Goal: Task Accomplishment & Management: Use online tool/utility

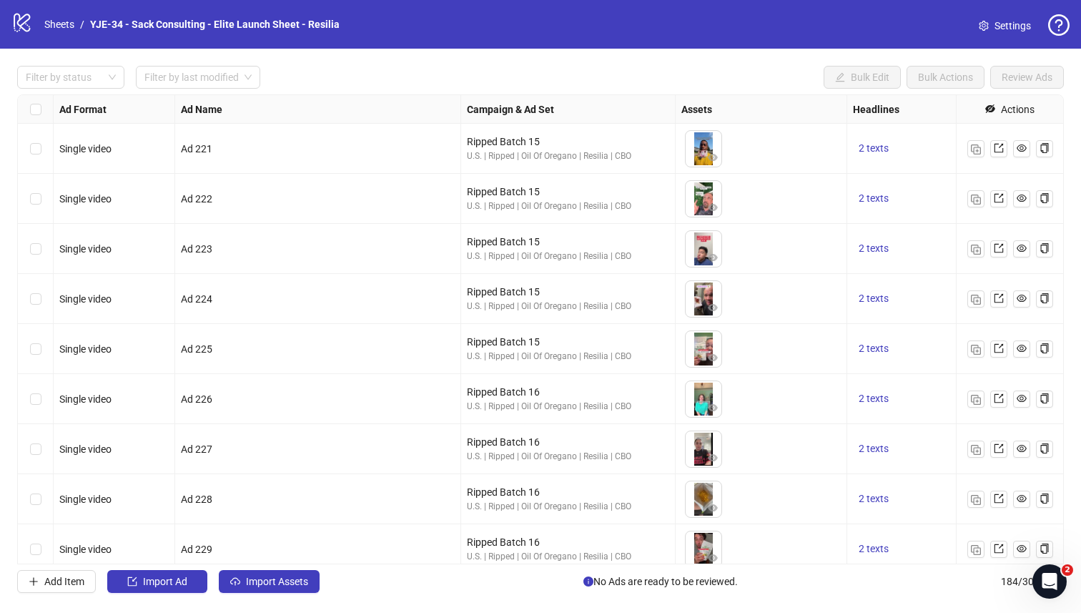
click at [857, 24] on span "Settings" at bounding box center [1013, 26] width 36 height 16
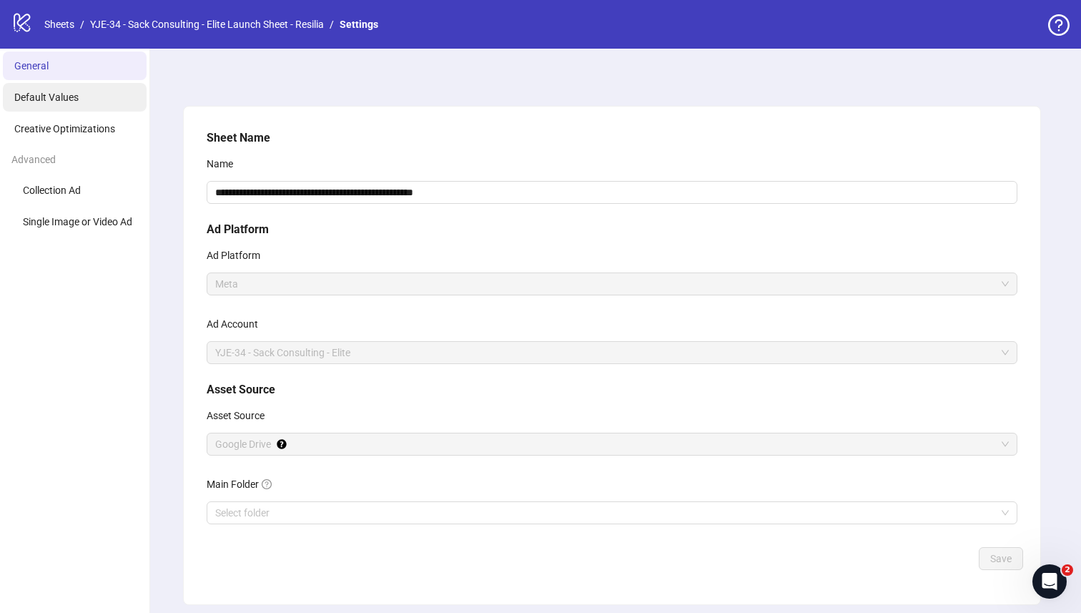
click at [82, 97] on li "Default Values" at bounding box center [75, 97] width 144 height 29
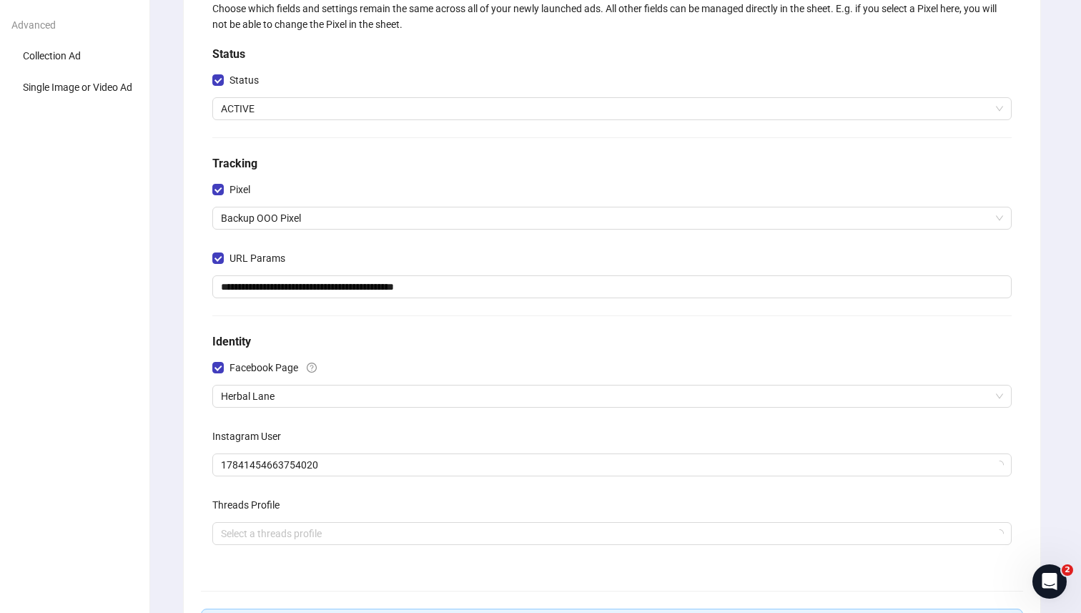
scroll to position [143, 0]
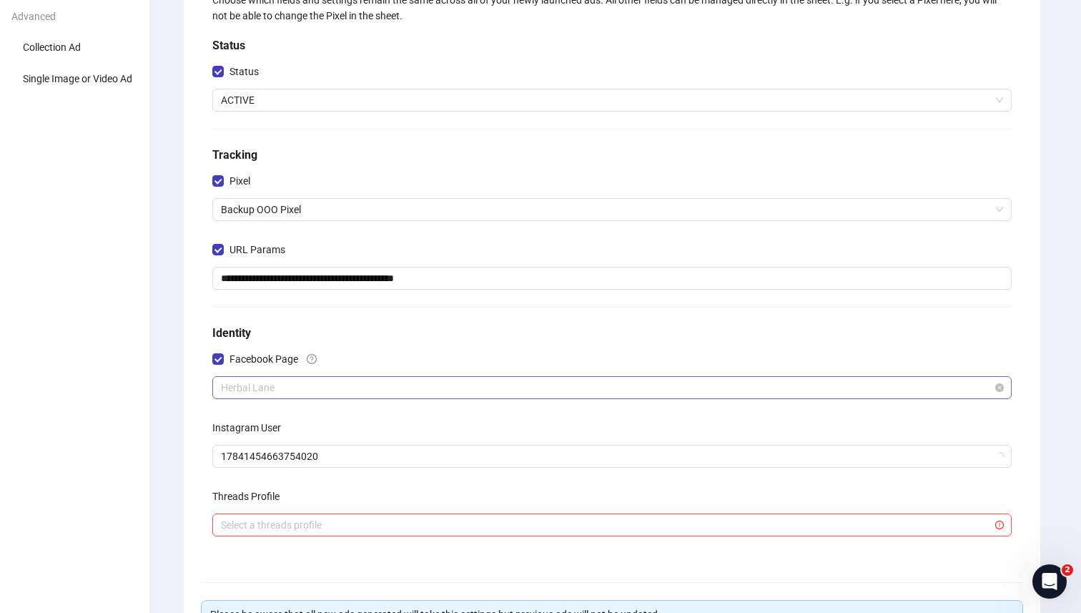
click at [300, 383] on span "Herbal Lane" at bounding box center [612, 387] width 782 height 21
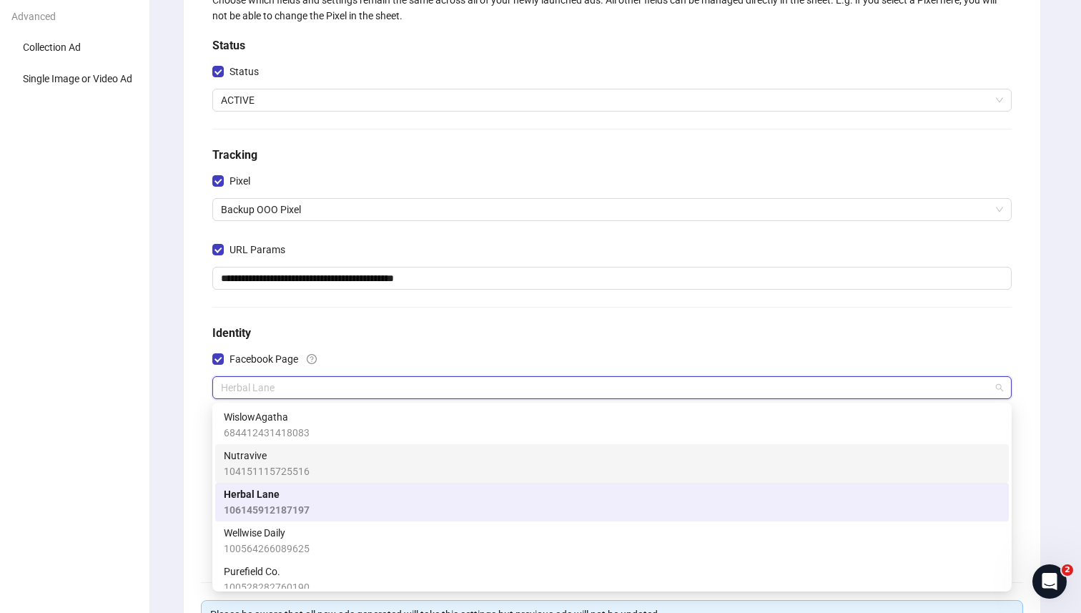
click at [308, 469] on div "Nutravive 104151115725516" at bounding box center [612, 463] width 776 height 31
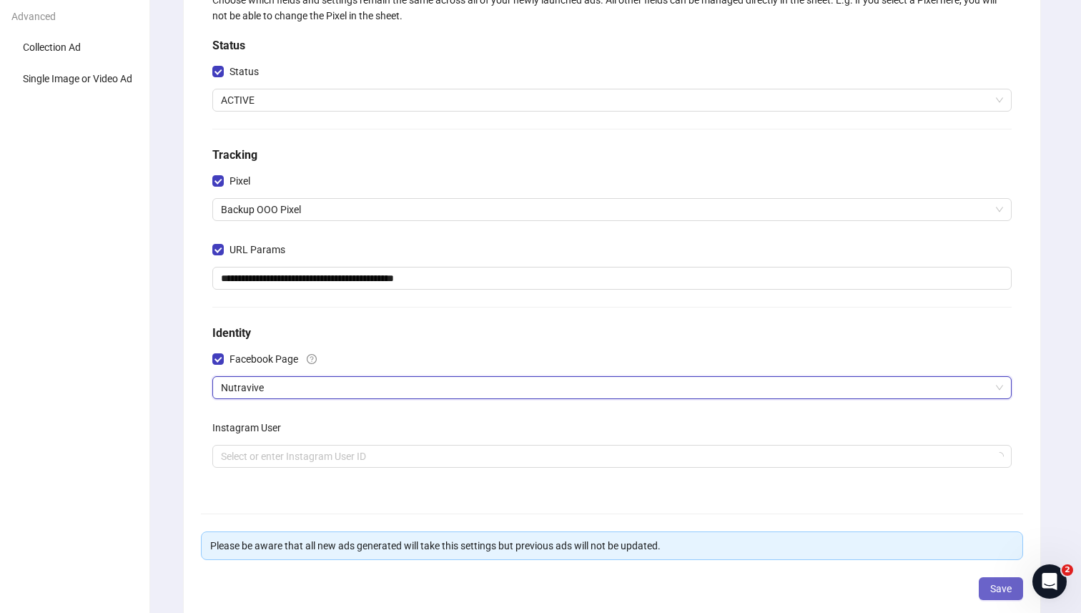
click at [993, 586] on span "Save" at bounding box center [1000, 588] width 21 height 11
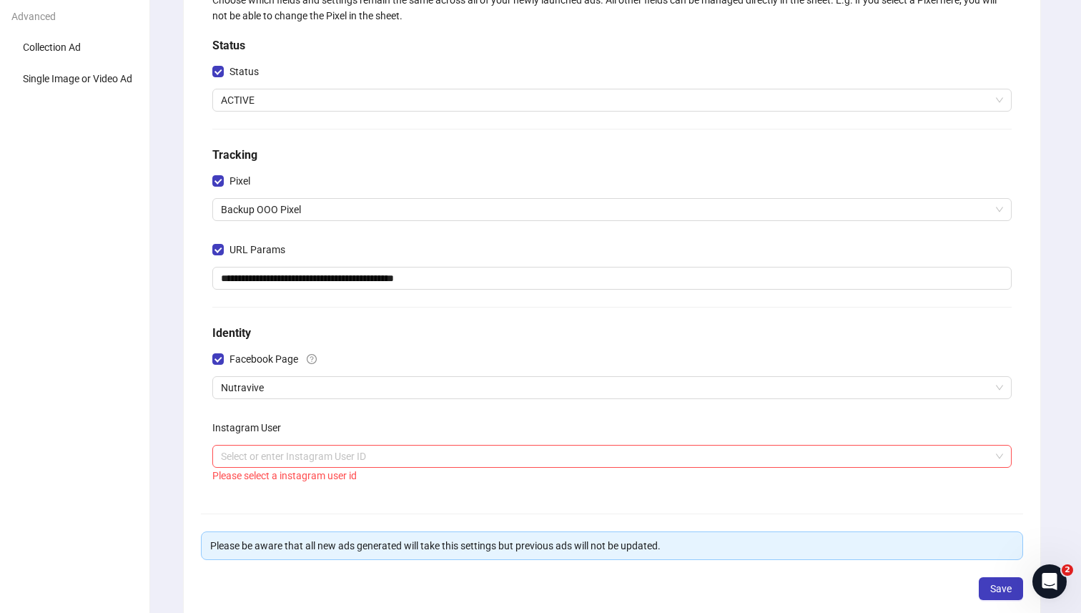
click at [611, 476] on div "Please select a instagram user id" at bounding box center [611, 476] width 799 height 16
click at [619, 457] on input "search" at bounding box center [605, 455] width 769 height 21
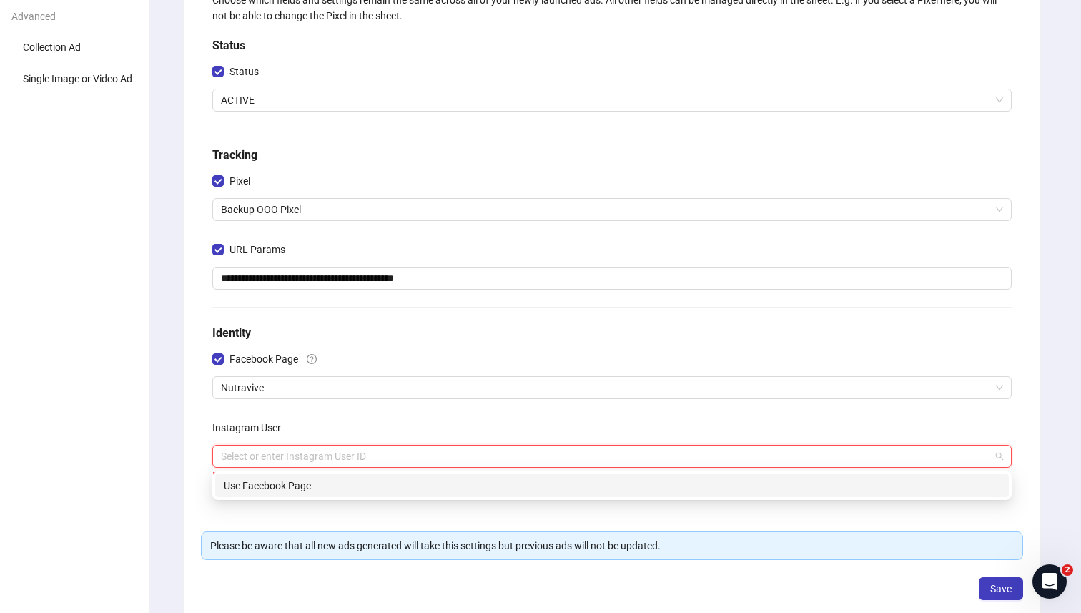
click at [609, 478] on div "Use Facebook Page" at bounding box center [612, 486] width 776 height 16
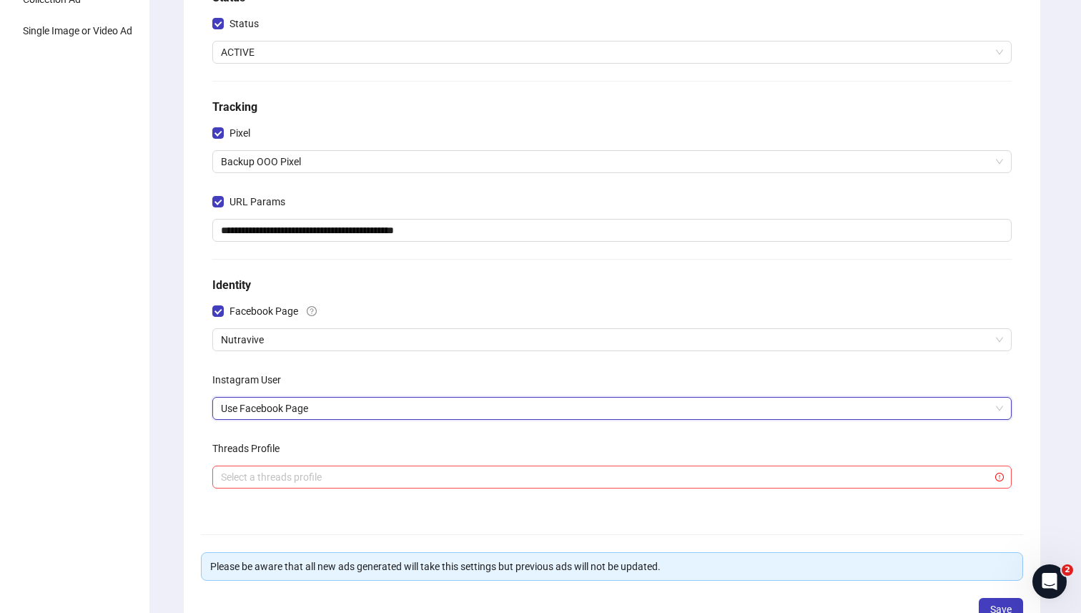
scroll to position [291, 0]
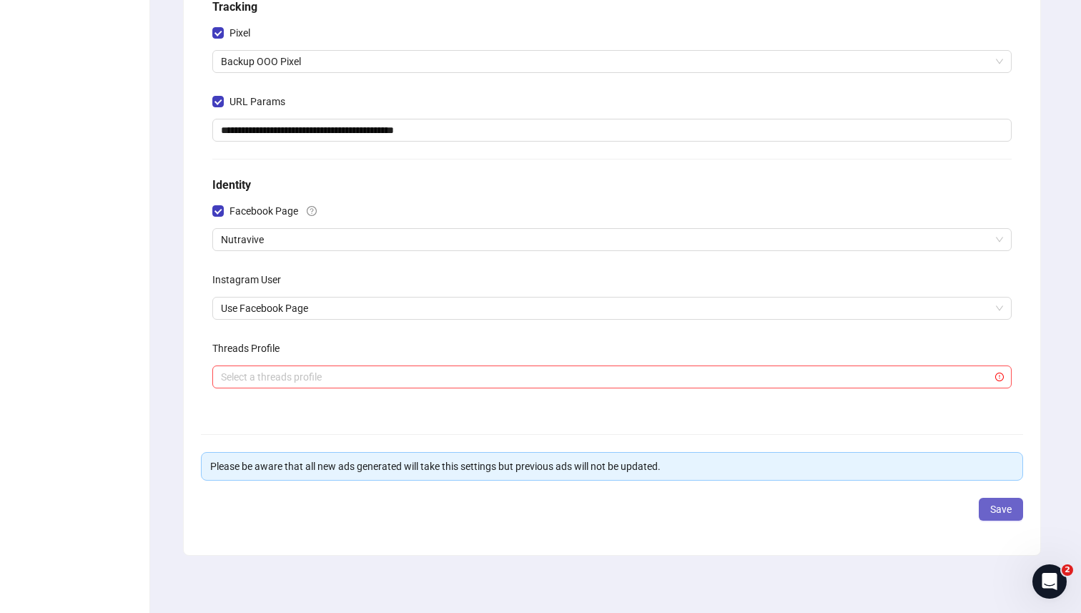
click at [993, 513] on span "Save" at bounding box center [1000, 508] width 21 height 11
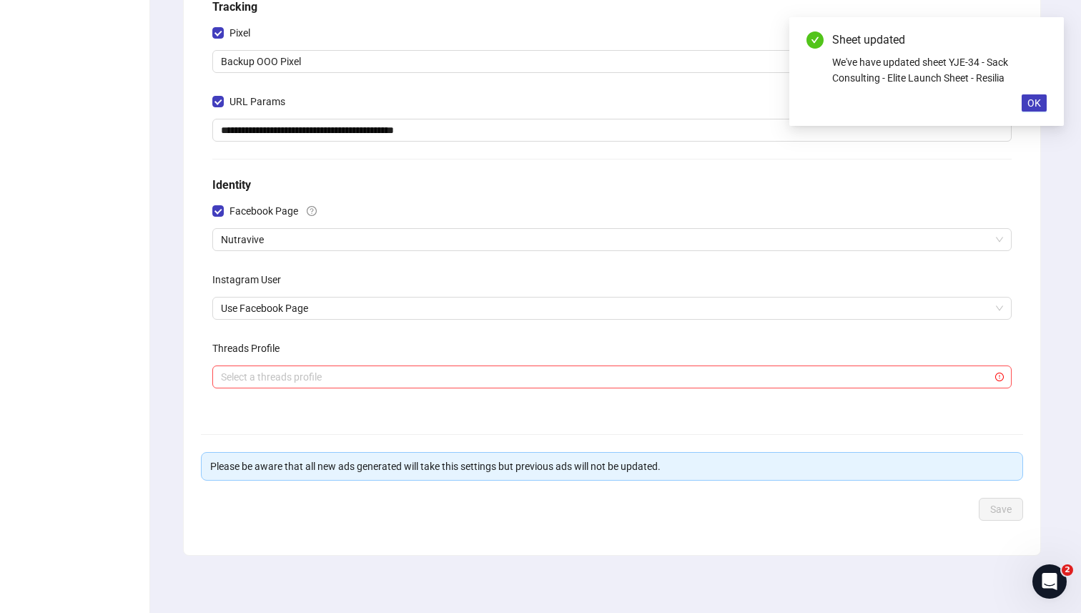
scroll to position [0, 0]
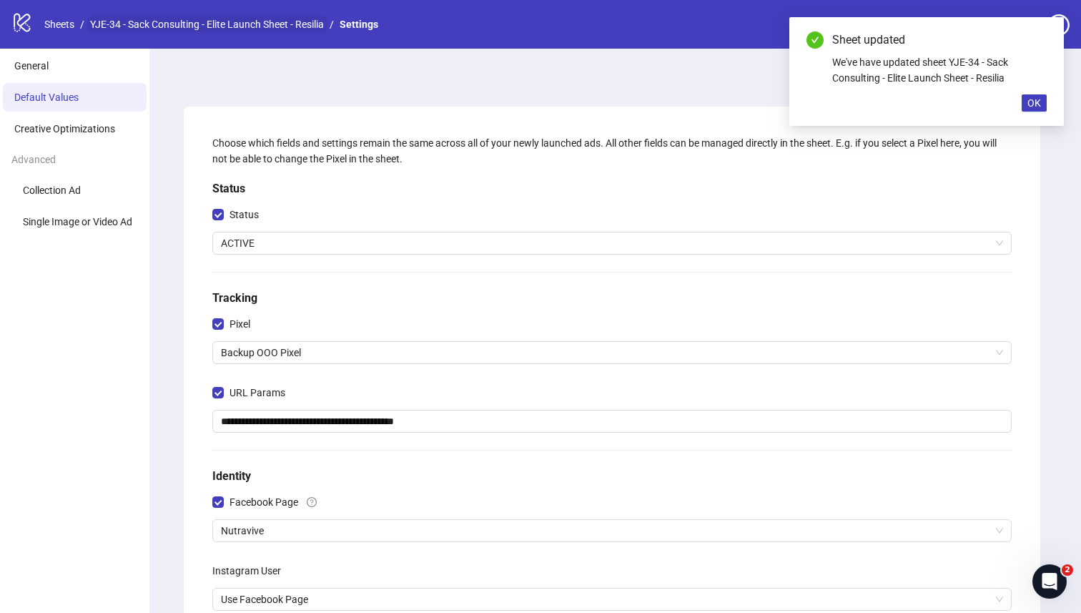
click at [124, 24] on link "YJE-34 - Sack Consulting - Elite Launch Sheet - Resilia" at bounding box center [207, 24] width 240 height 16
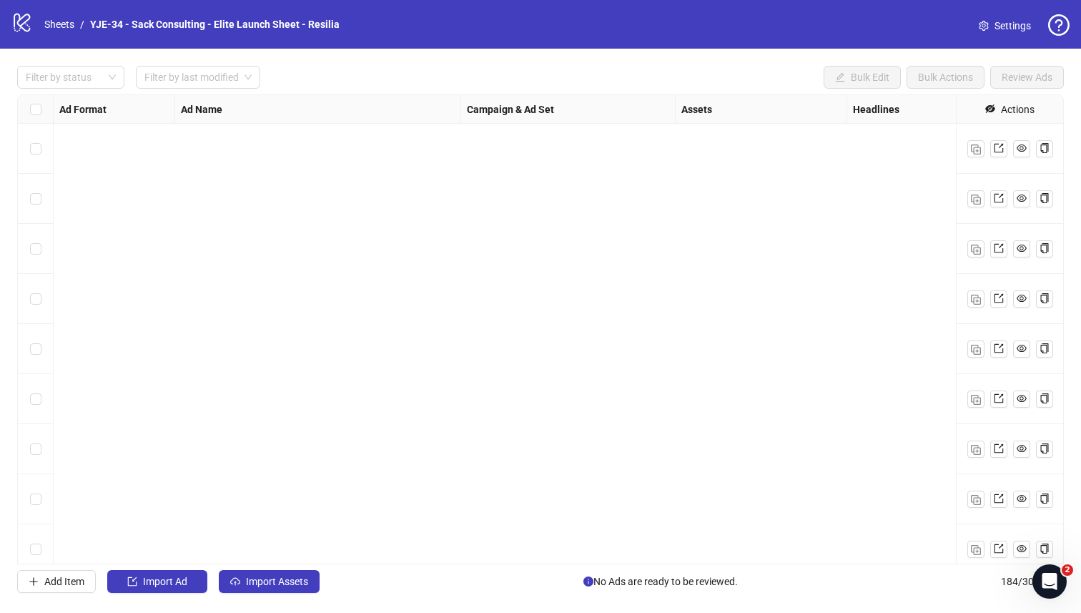
scroll to position [1374, 0]
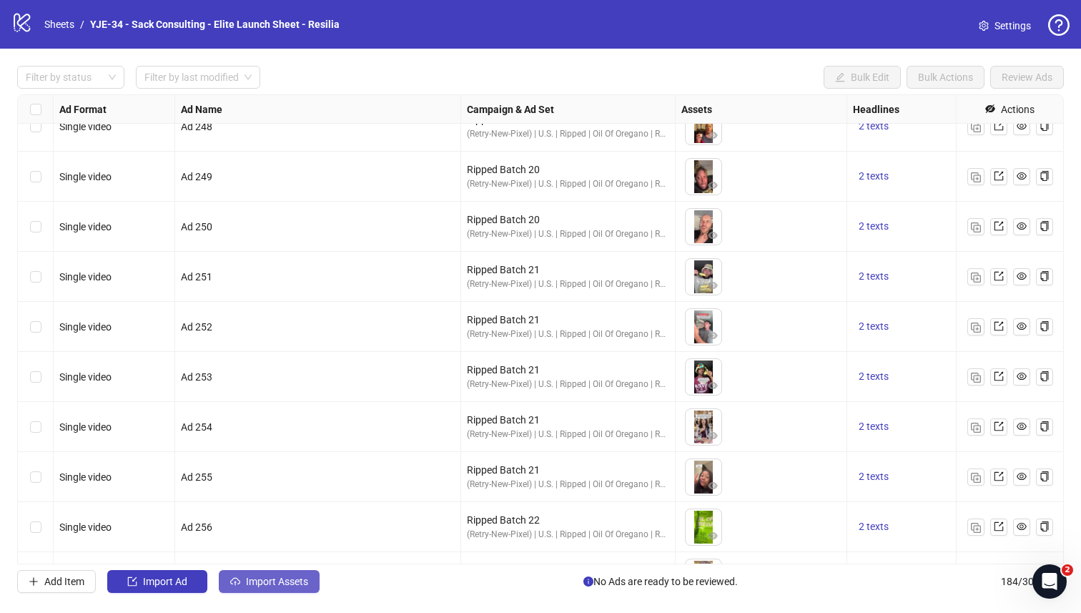
click at [255, 581] on span "Import Assets" at bounding box center [277, 581] width 62 height 11
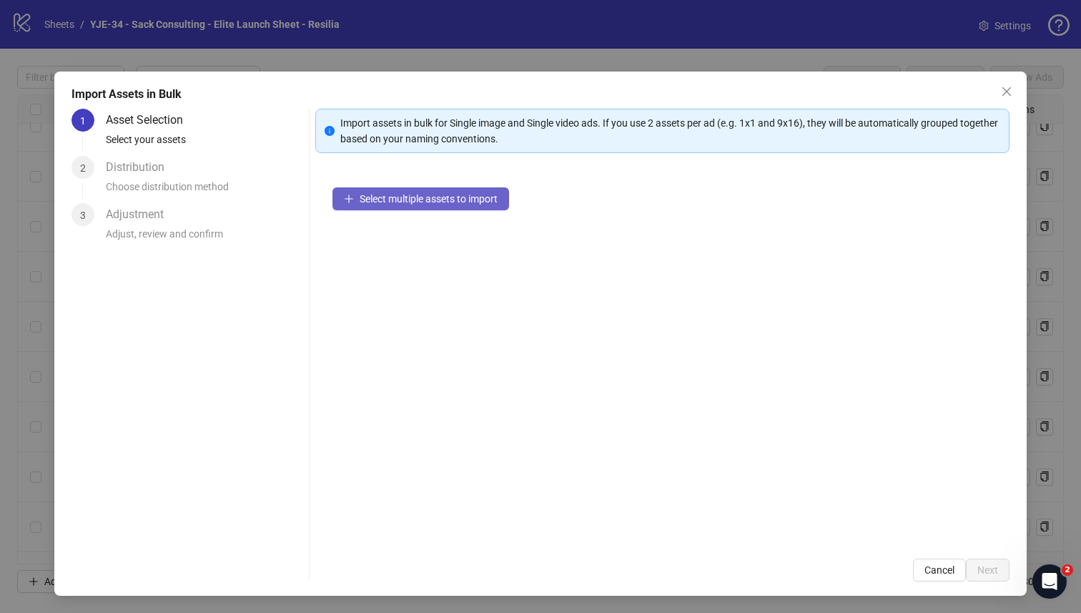
click at [391, 207] on button "Select multiple assets to import" at bounding box center [420, 198] width 177 height 23
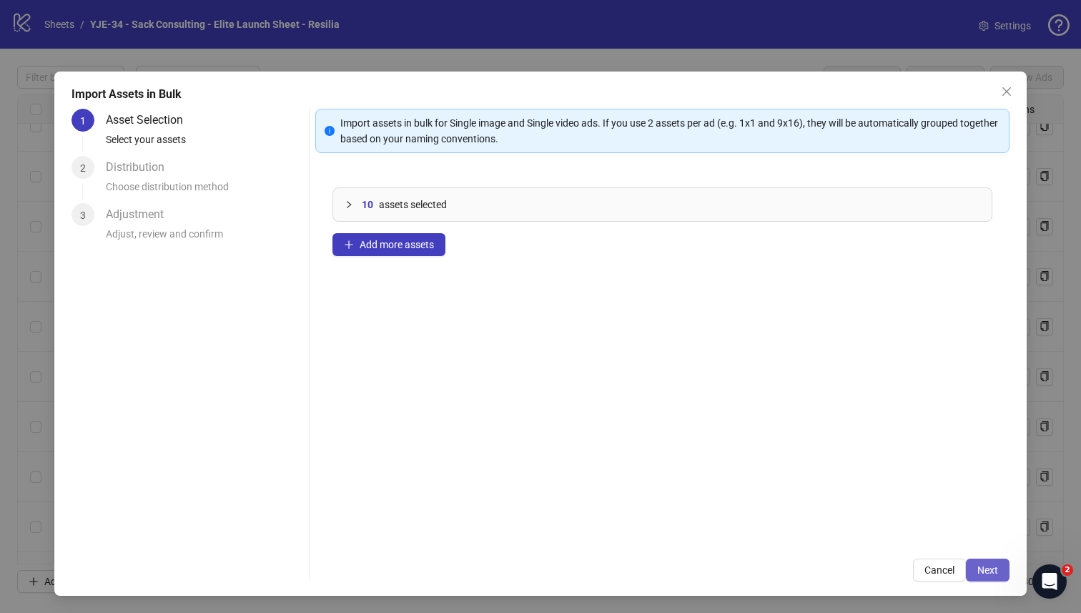
click at [982, 565] on span "Next" at bounding box center [987, 569] width 21 height 11
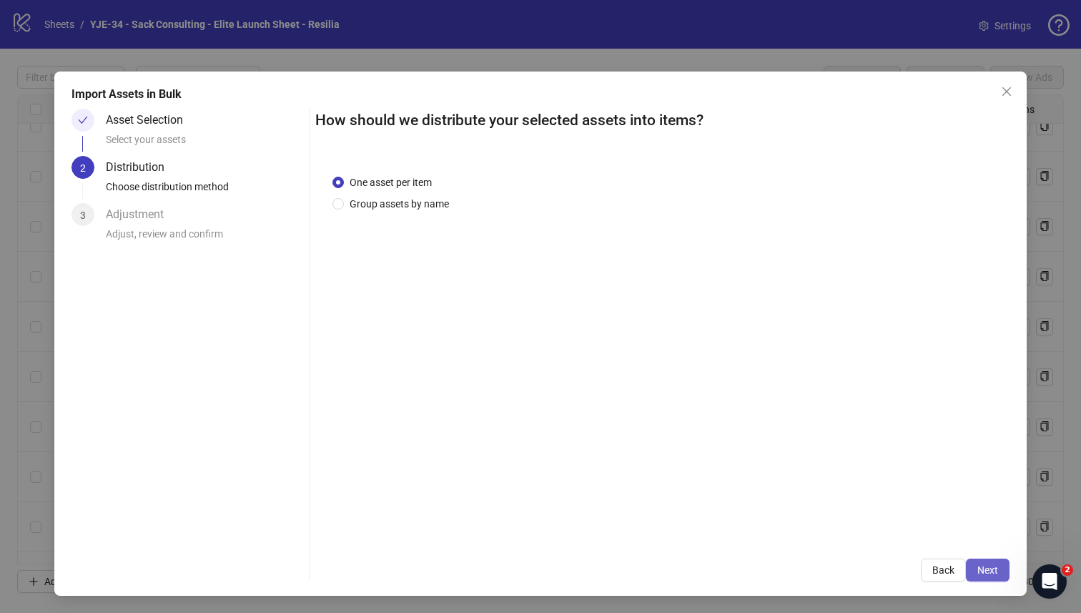
click at [1001, 568] on button "Next" at bounding box center [988, 569] width 44 height 23
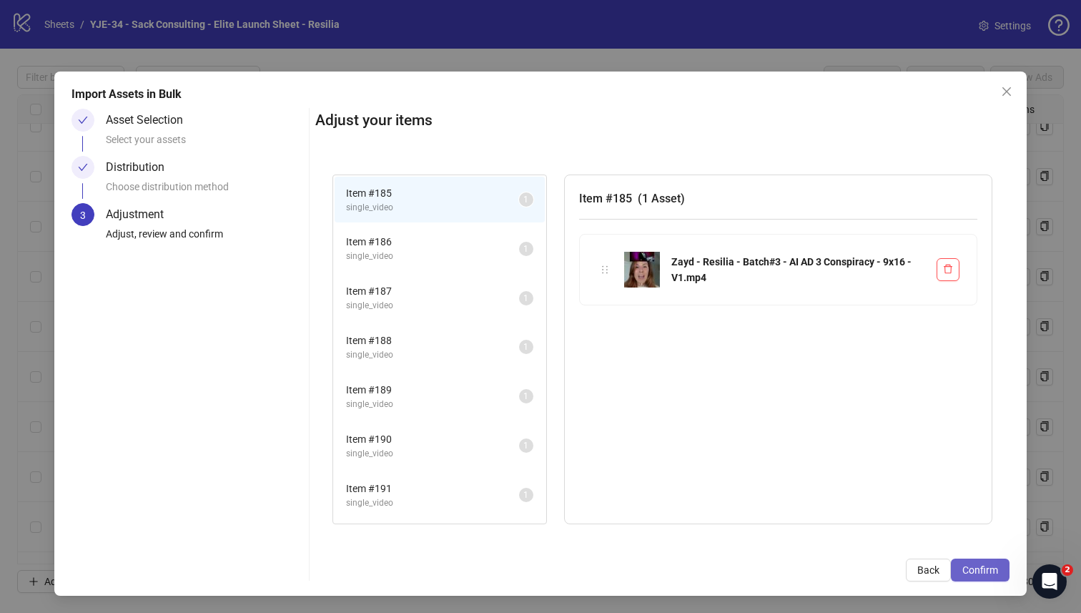
click at [992, 563] on button "Confirm" at bounding box center [980, 569] width 59 height 23
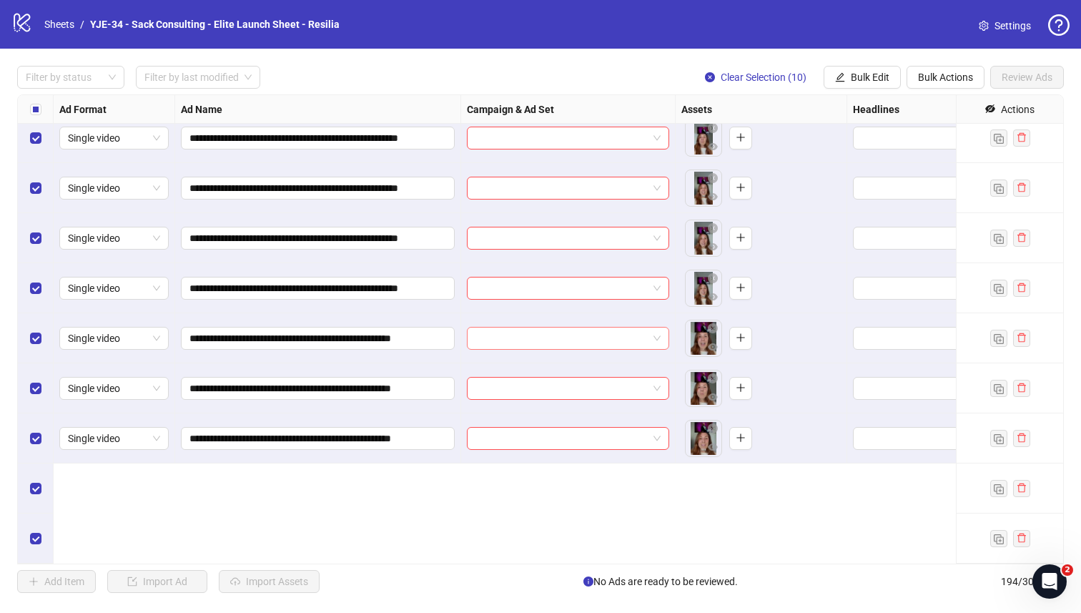
scroll to position [9115, 4]
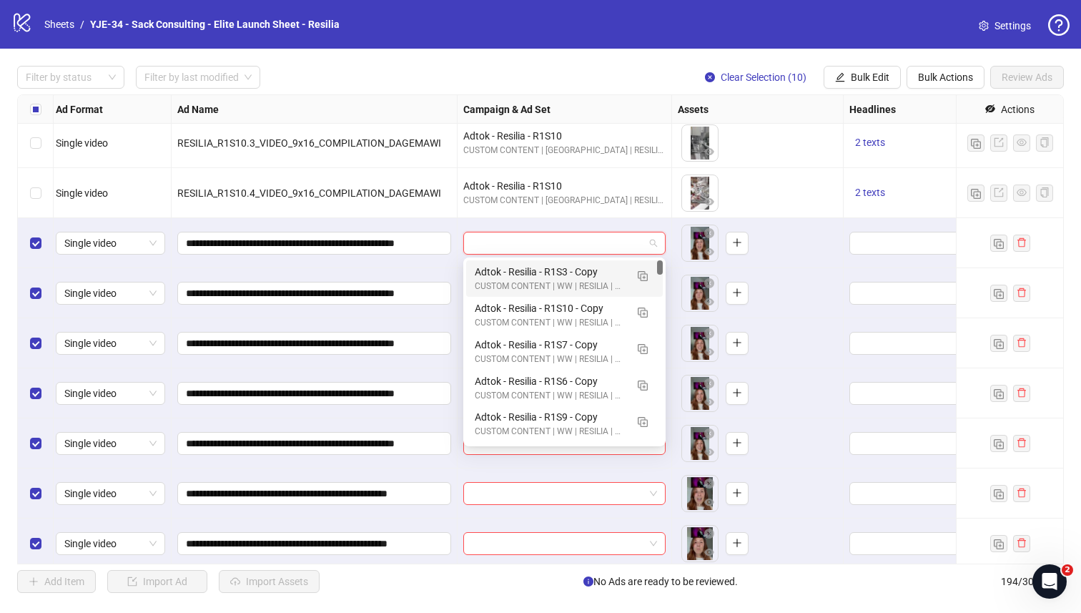
click at [595, 247] on input "search" at bounding box center [558, 242] width 172 height 21
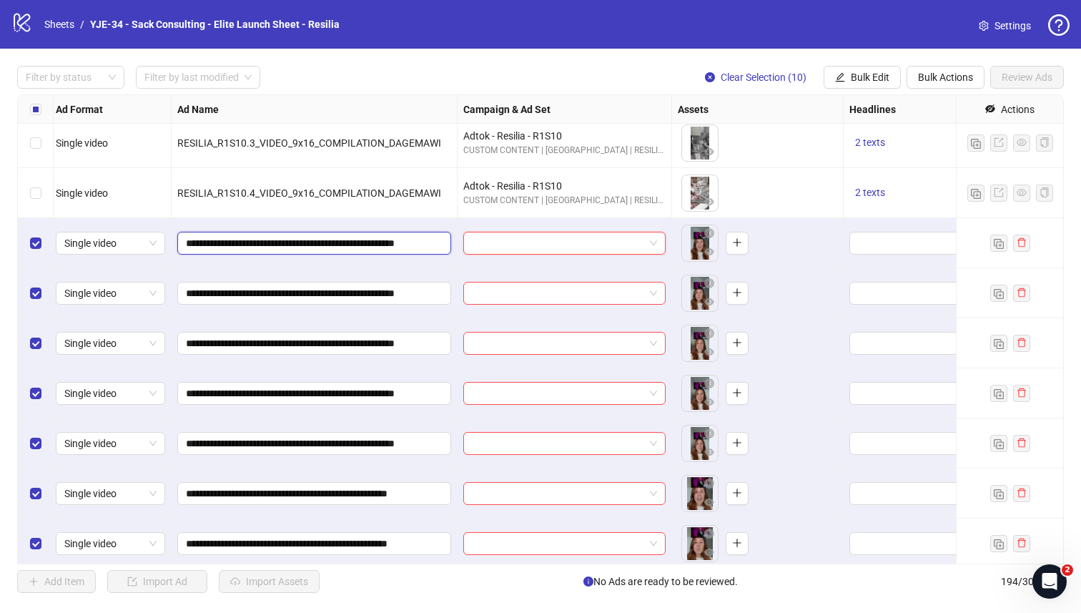
click at [335, 238] on input "**********" at bounding box center [313, 243] width 254 height 16
click at [490, 251] on input "search" at bounding box center [558, 242] width 172 height 21
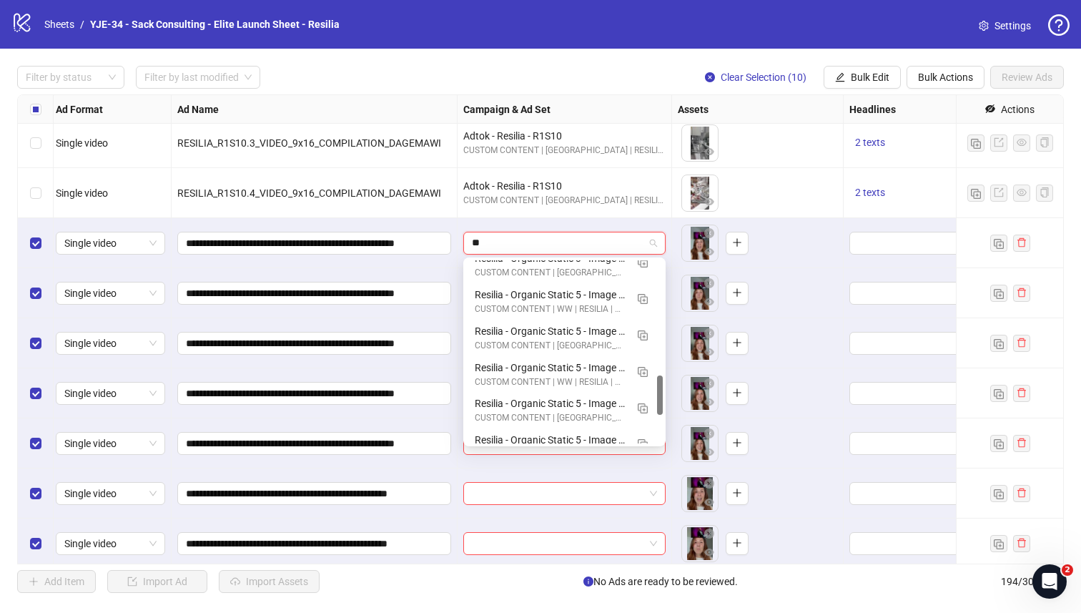
scroll to position [0, 0]
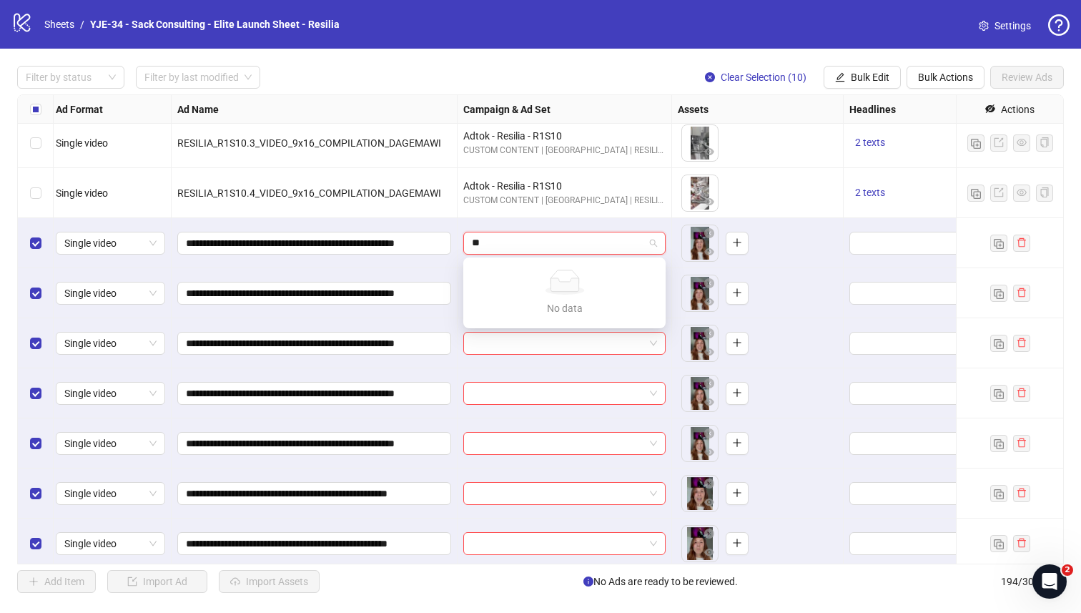
type input "*"
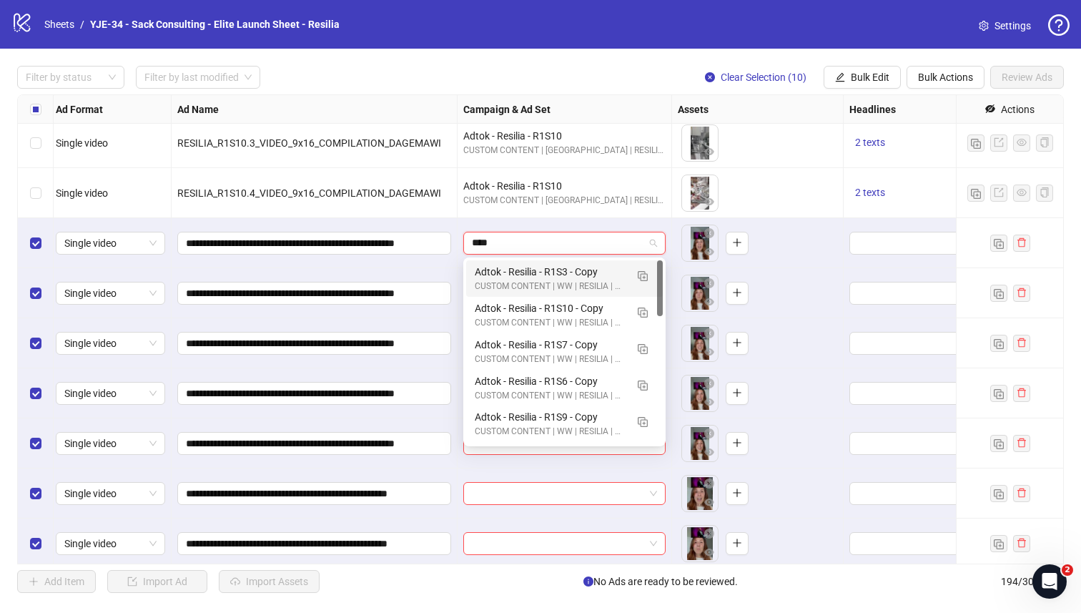
type input "*****"
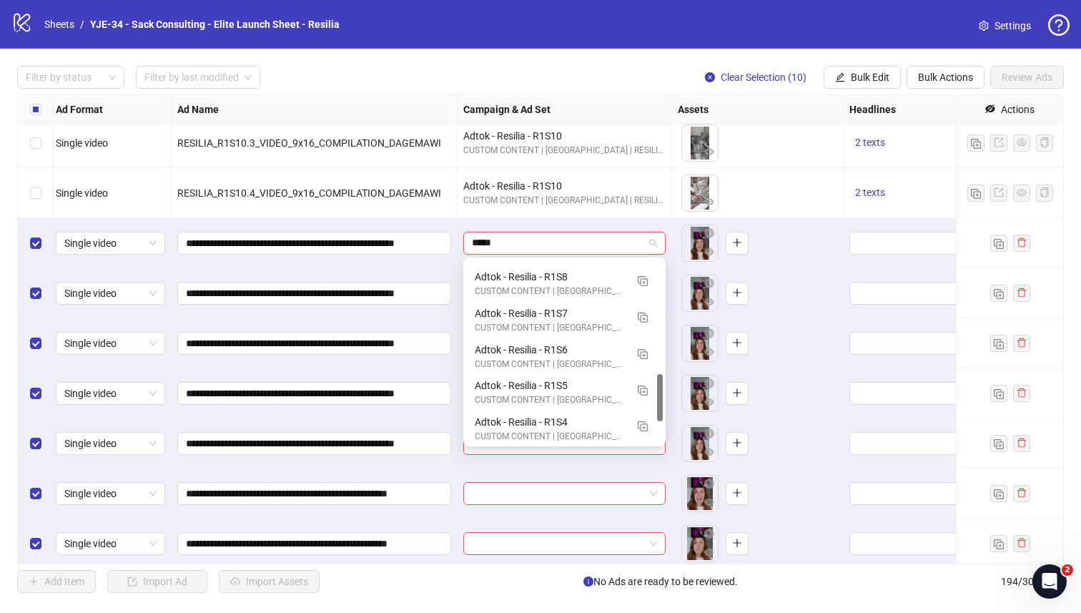
scroll to position [435, 0]
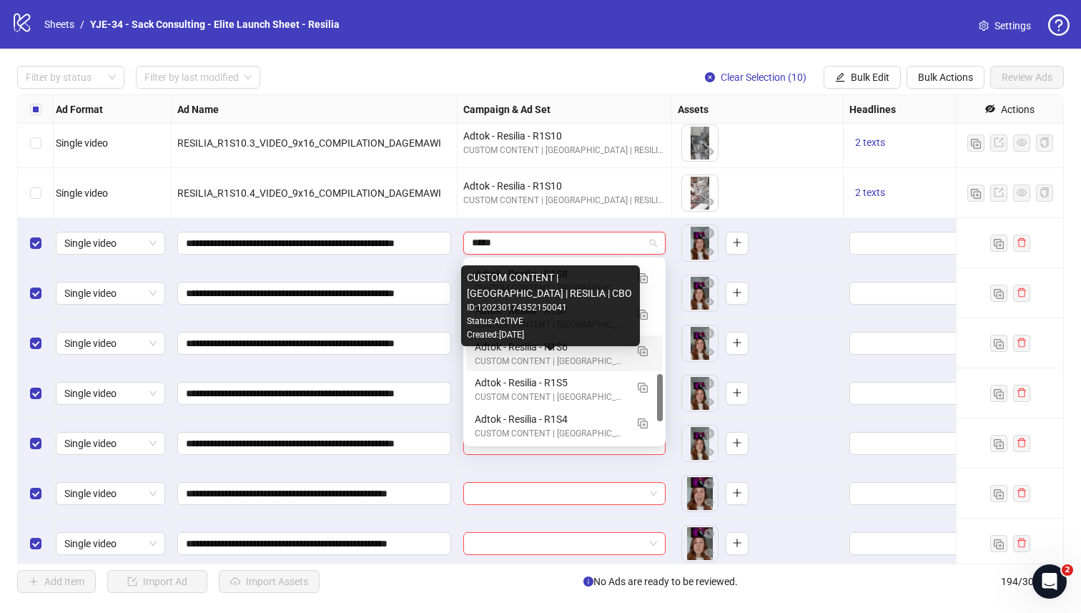
click at [537, 359] on div "CUSTOM CONTENT | [GEOGRAPHIC_DATA] | RESILIA | CBO" at bounding box center [550, 362] width 151 height 14
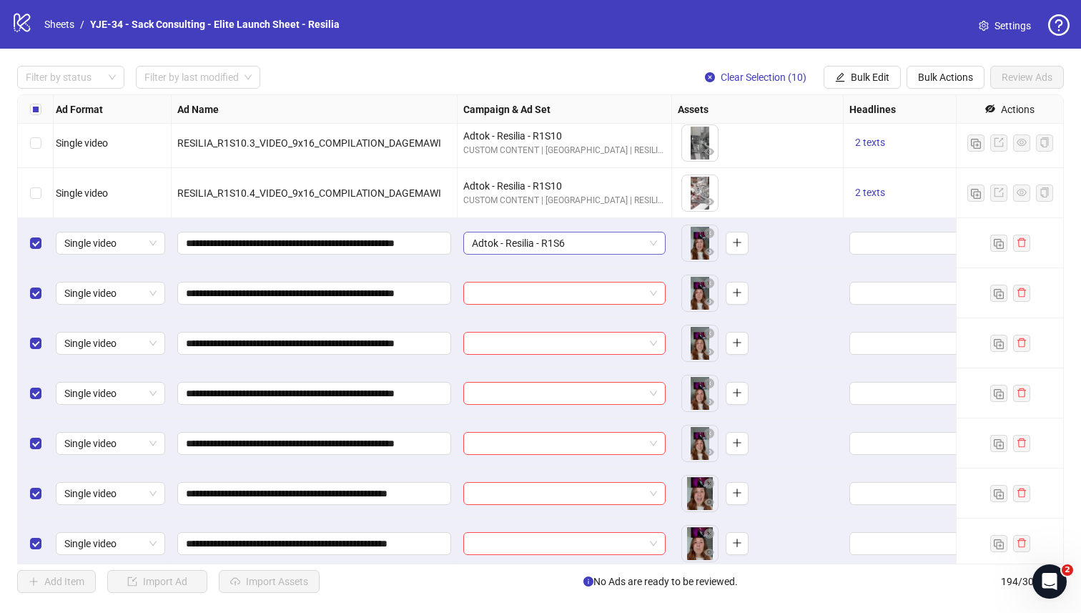
click at [566, 254] on div "Adtok - Resilia - R1S6" at bounding box center [564, 243] width 202 height 23
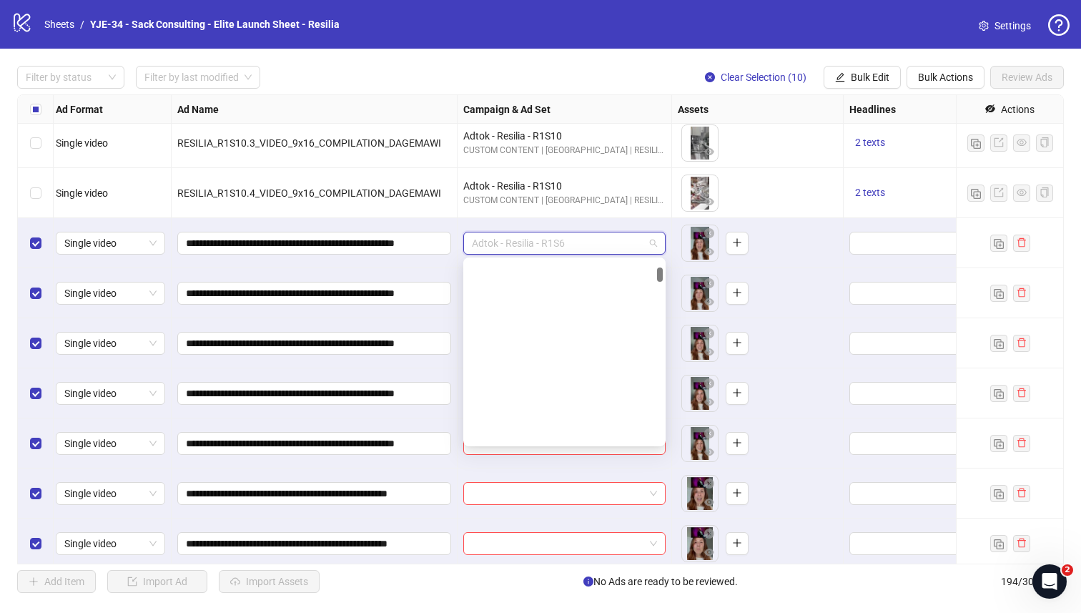
scroll to position [364, 0]
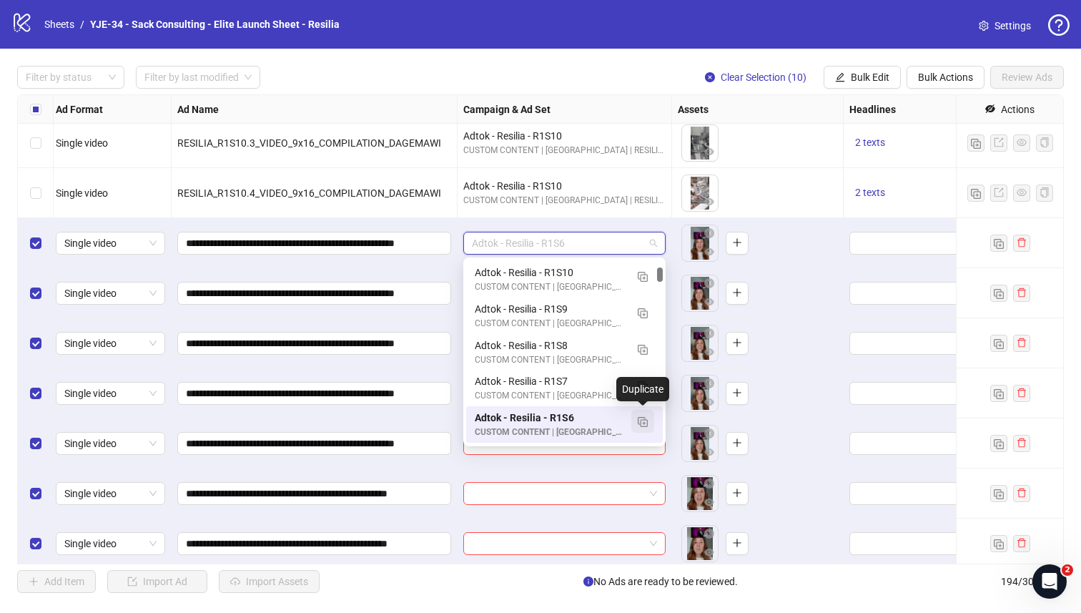
click at [637, 418] on button "button" at bounding box center [642, 421] width 23 height 23
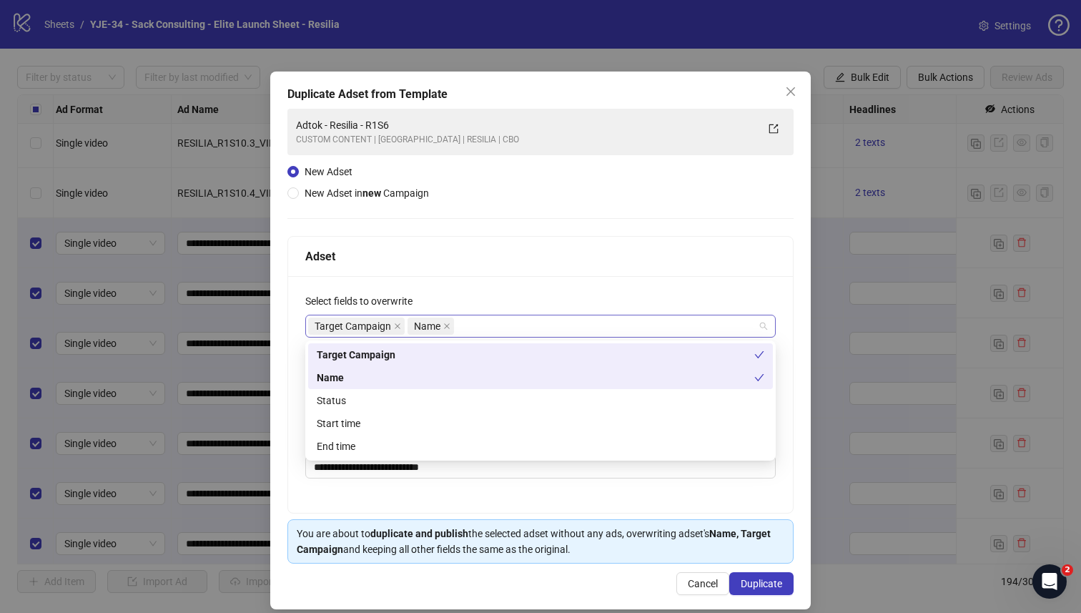
click at [482, 322] on div "Target Campaign Name" at bounding box center [533, 326] width 450 height 20
type input "*"
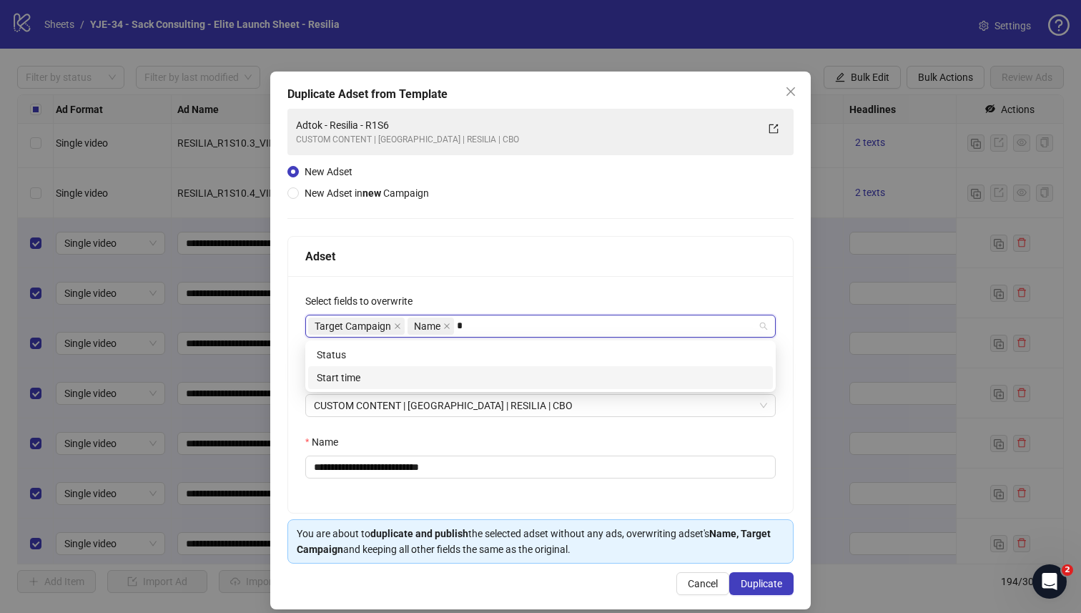
click at [440, 375] on div "Start time" at bounding box center [541, 378] width 448 height 16
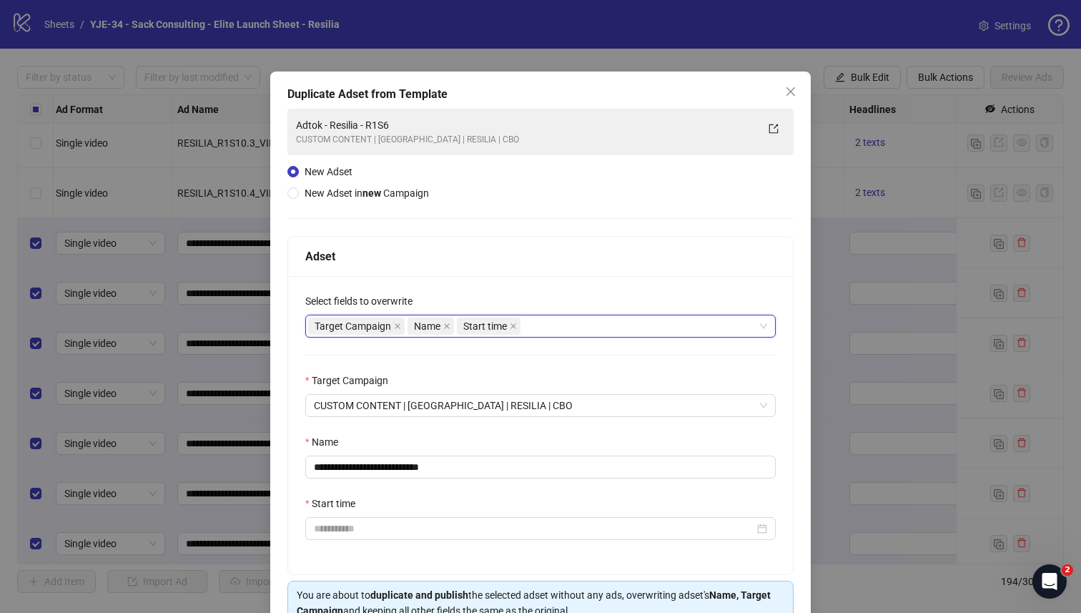
click at [539, 301] on div "Select fields to overwrite" at bounding box center [540, 303] width 470 height 21
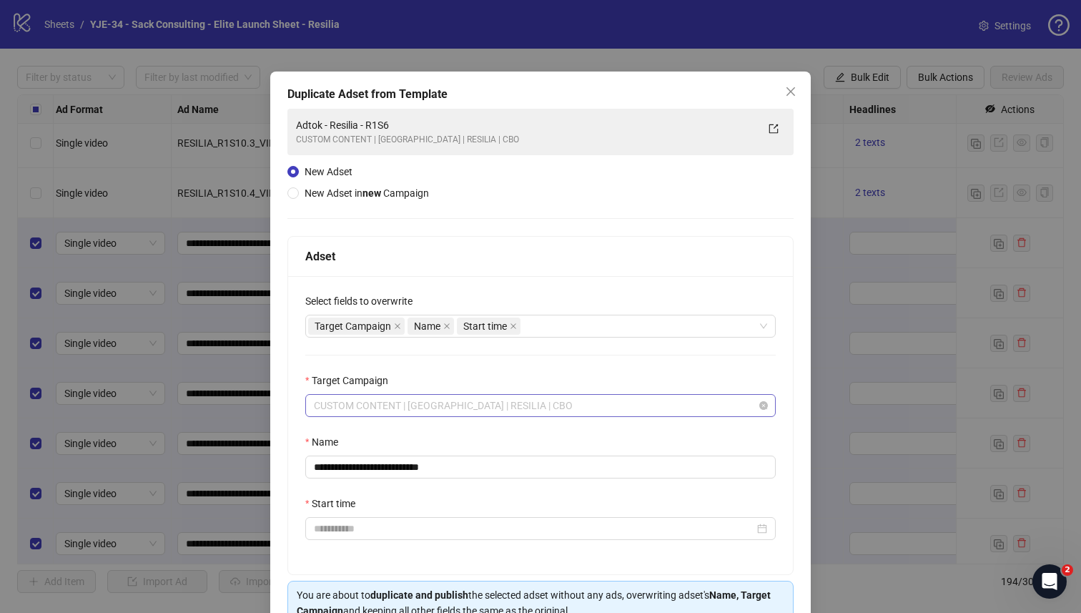
click at [452, 408] on span "CUSTOM CONTENT | [GEOGRAPHIC_DATA] | RESILIA | CBO" at bounding box center [540, 405] width 453 height 21
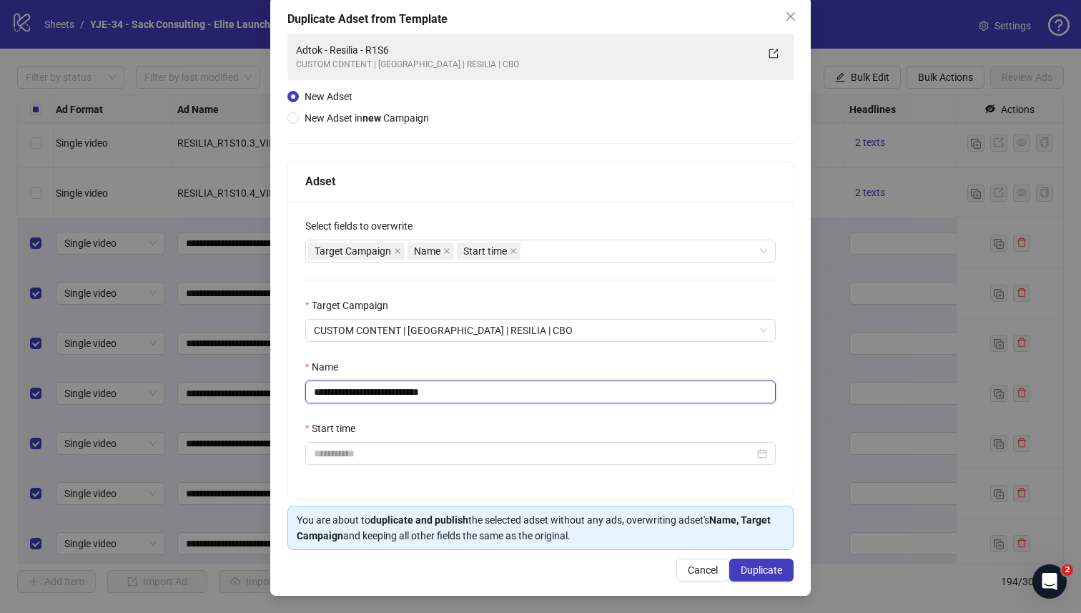
click at [451, 396] on input "**********" at bounding box center [540, 391] width 470 height 23
paste input "**********"
type input "**********"
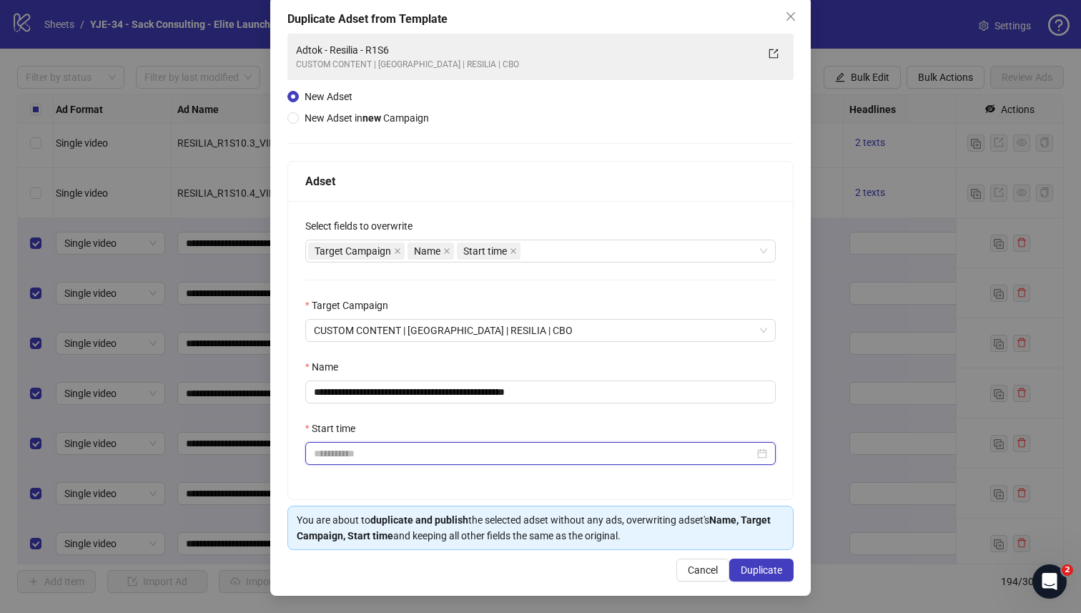
click at [547, 455] on input "Start time" at bounding box center [534, 453] width 440 height 16
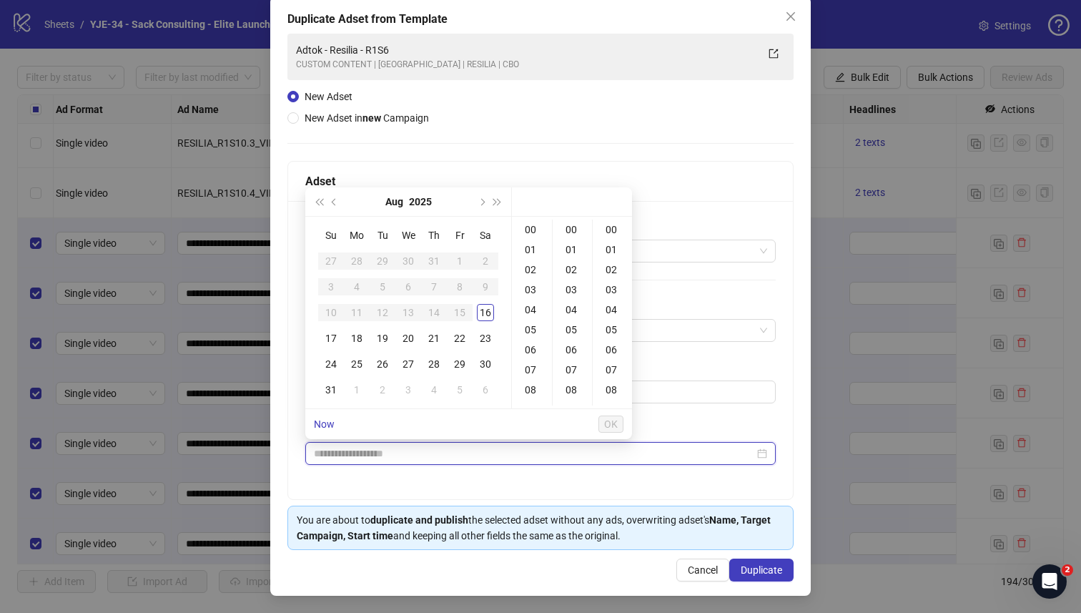
type input "**********"
click at [327, 342] on div "17" at bounding box center [330, 338] width 17 height 17
type input "**********"
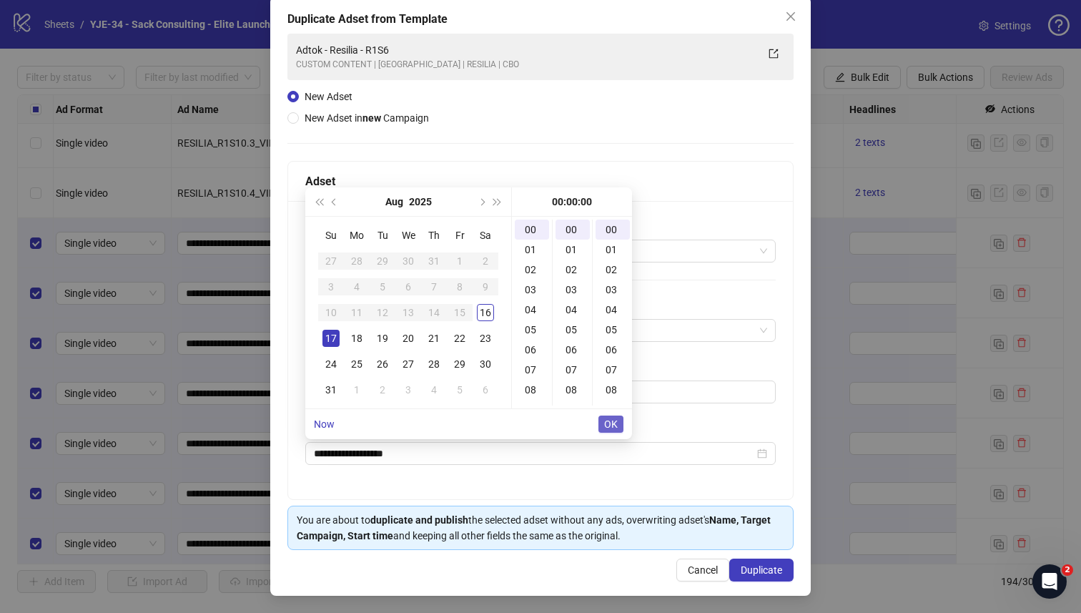
click at [614, 420] on span "OK" at bounding box center [611, 423] width 14 height 11
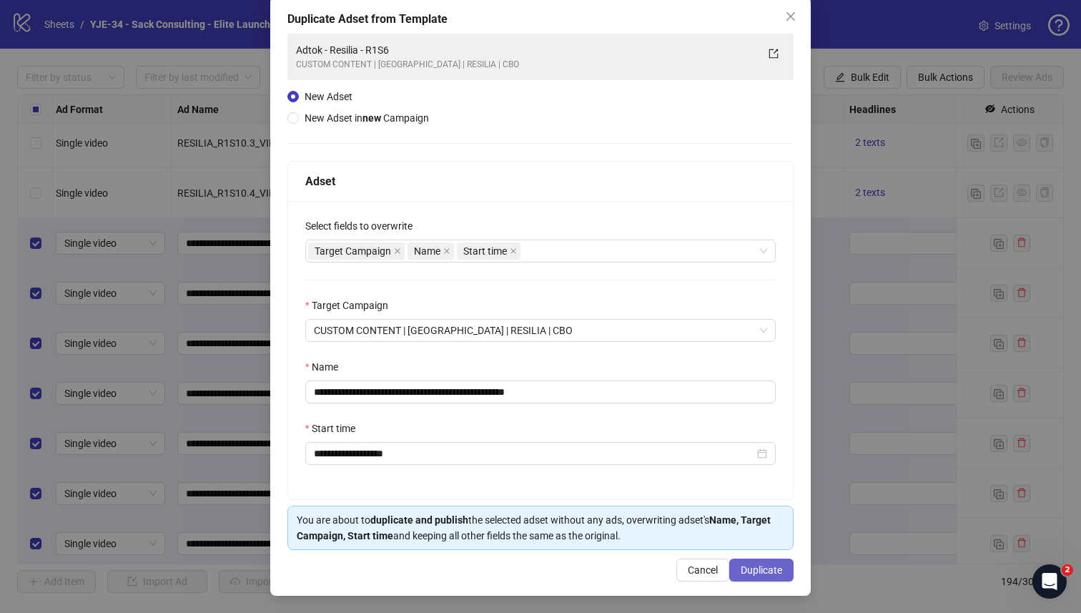
click at [774, 571] on span "Duplicate" at bounding box center [761, 569] width 41 height 11
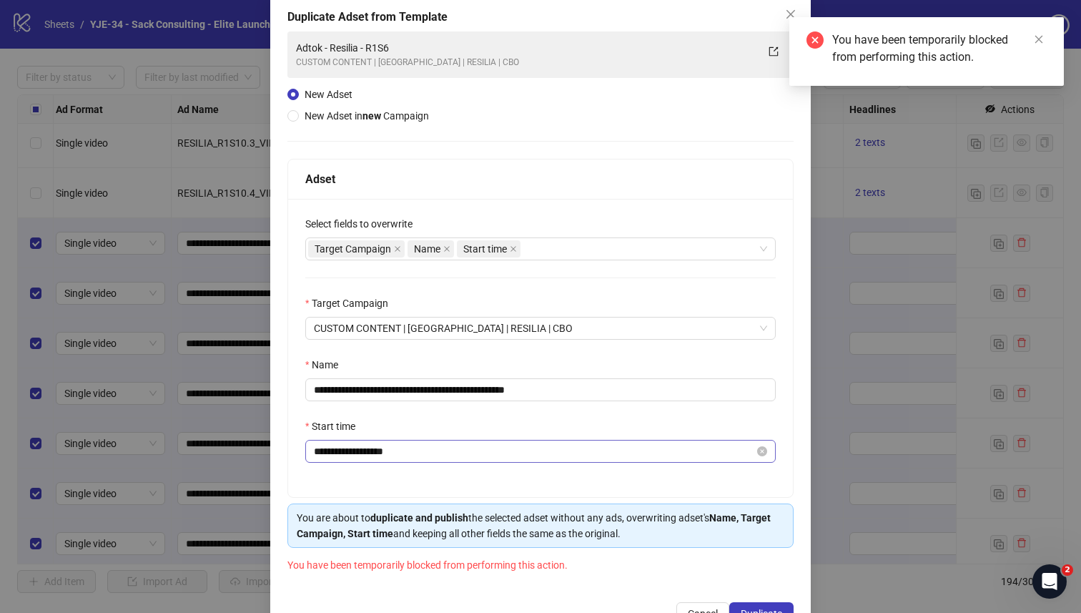
scroll to position [123, 0]
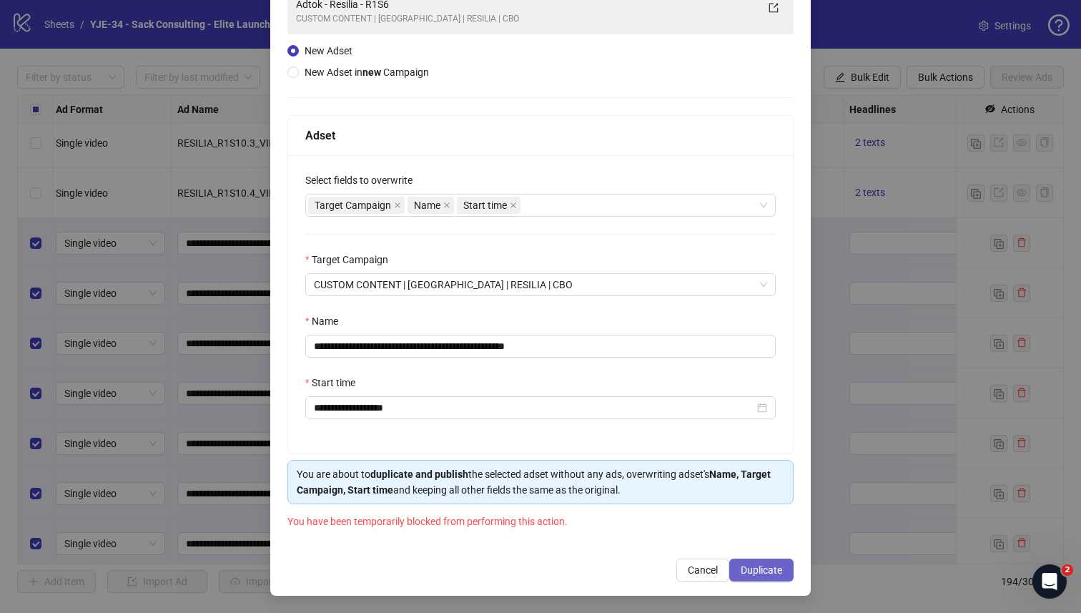
click at [744, 567] on span "Duplicate" at bounding box center [761, 569] width 41 height 11
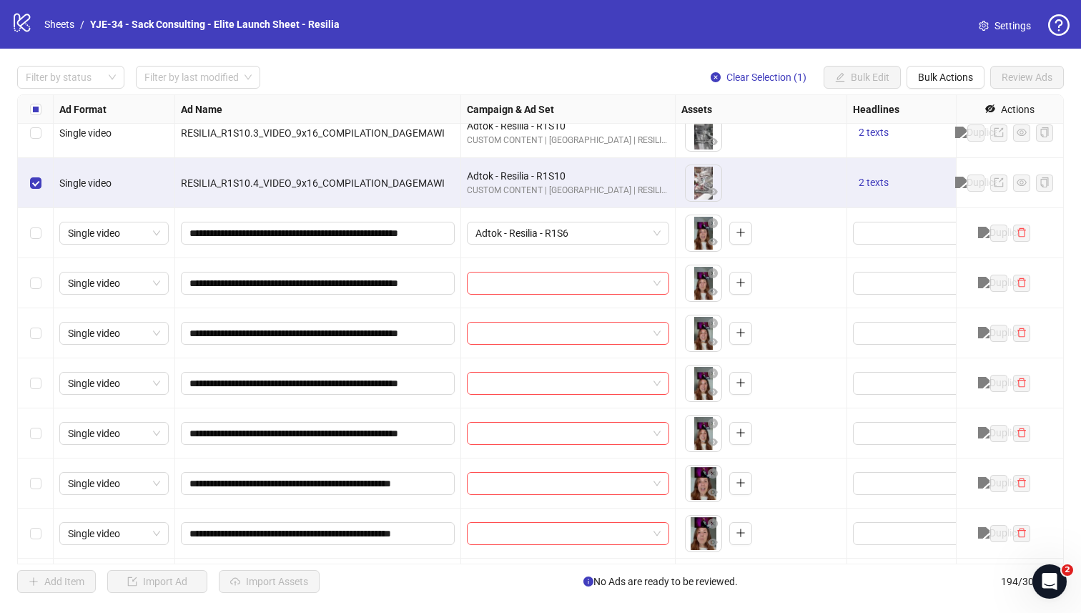
scroll to position [9129, 0]
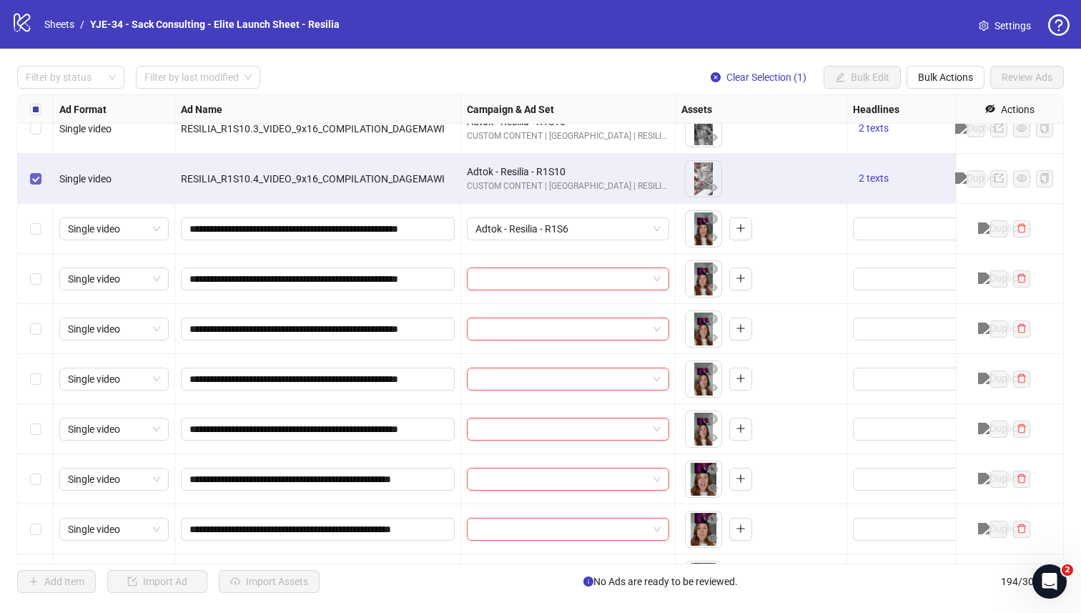
click at [33, 184] on label "Select row 184" at bounding box center [35, 179] width 11 height 16
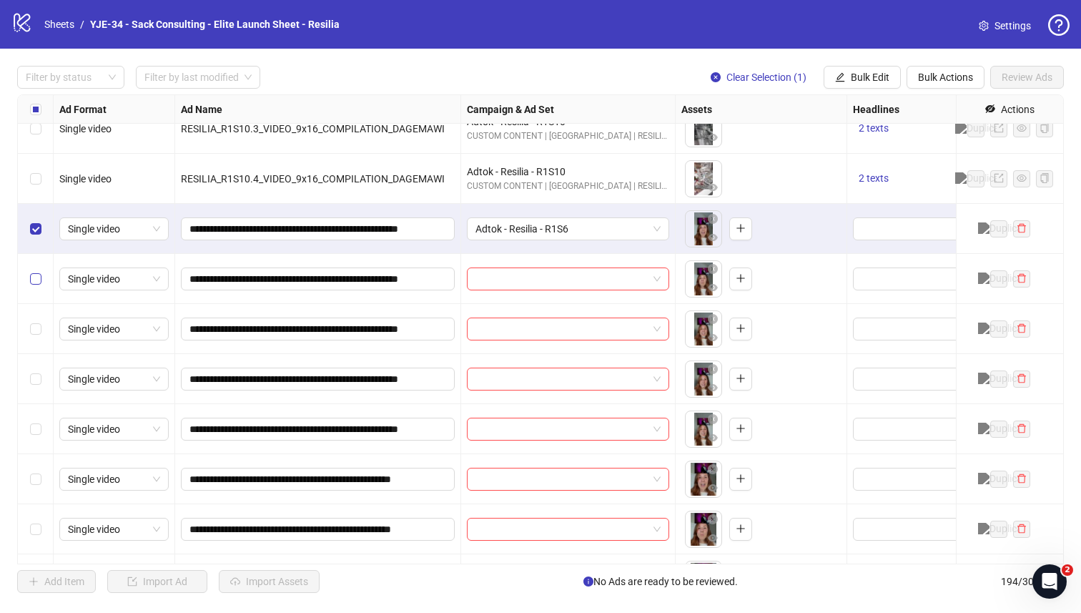
click at [36, 272] on label "Select row 186" at bounding box center [35, 279] width 11 height 16
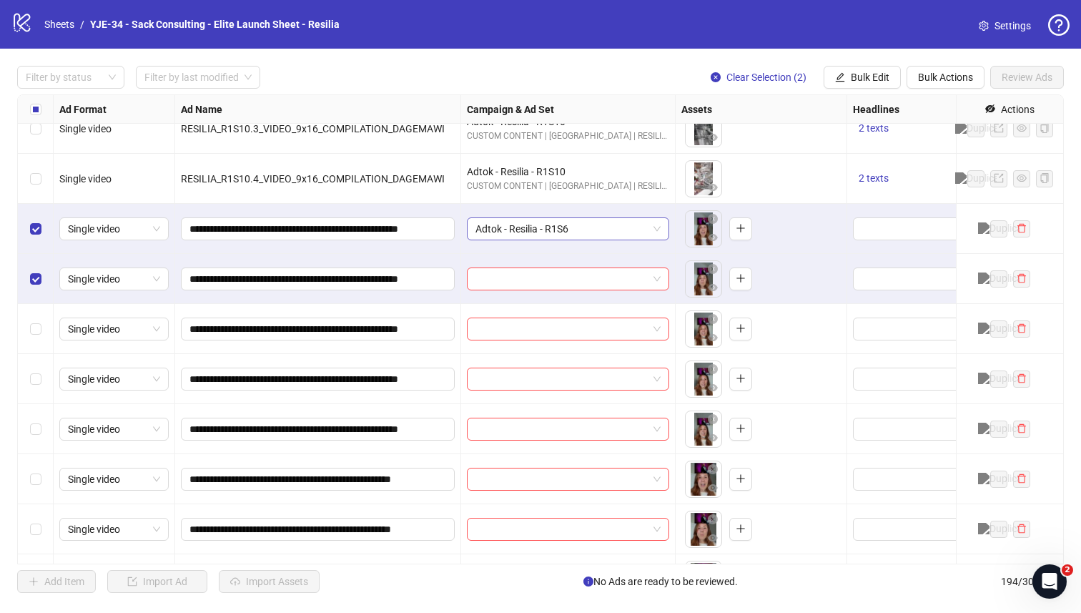
click at [593, 226] on span "Adtok - Resilia - R1S6" at bounding box center [567, 228] width 185 height 21
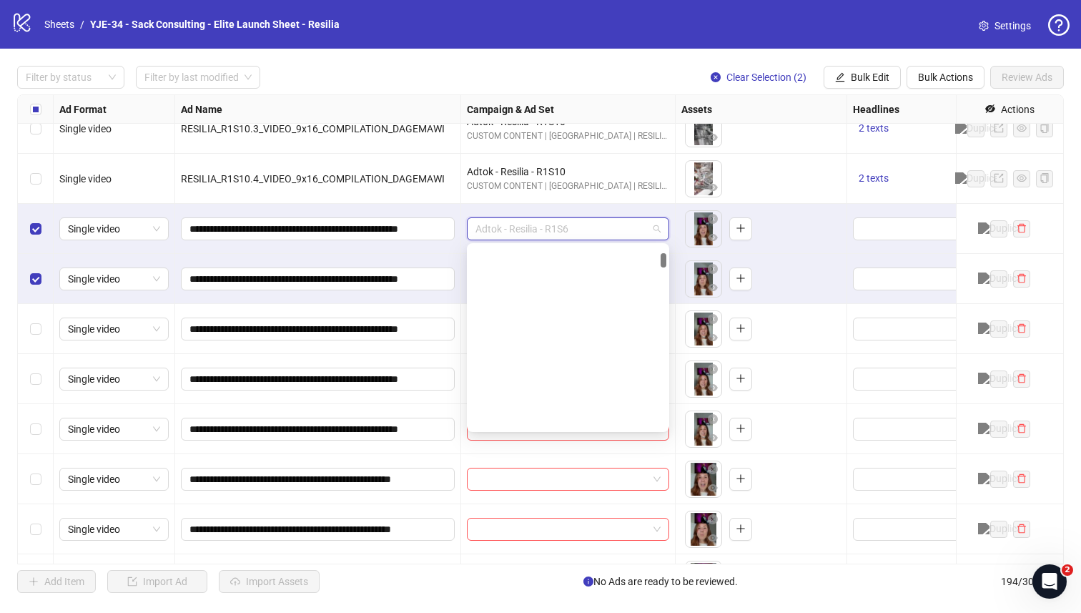
scroll to position [364, 0]
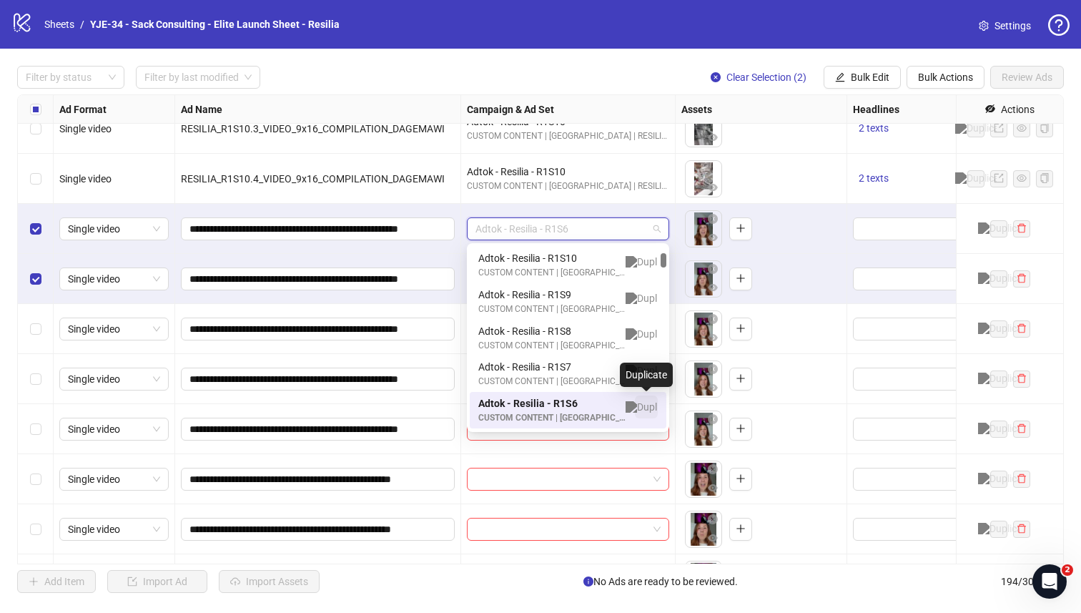
click at [644, 407] on img "button" at bounding box center [646, 406] width 41 height 11
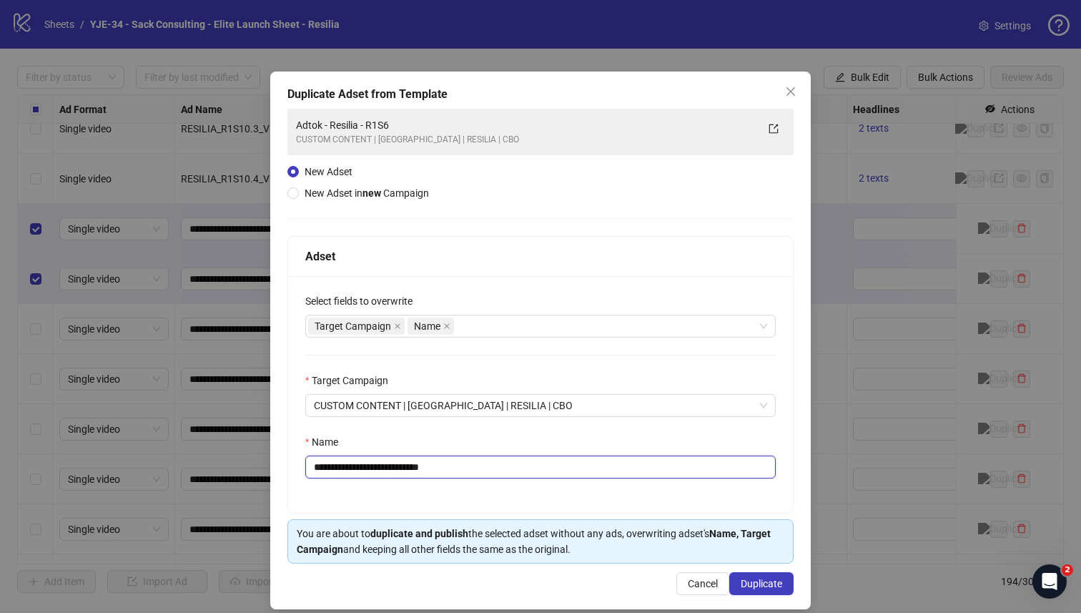
click at [556, 464] on input "**********" at bounding box center [540, 466] width 470 height 23
paste input "**********"
type input "**********"
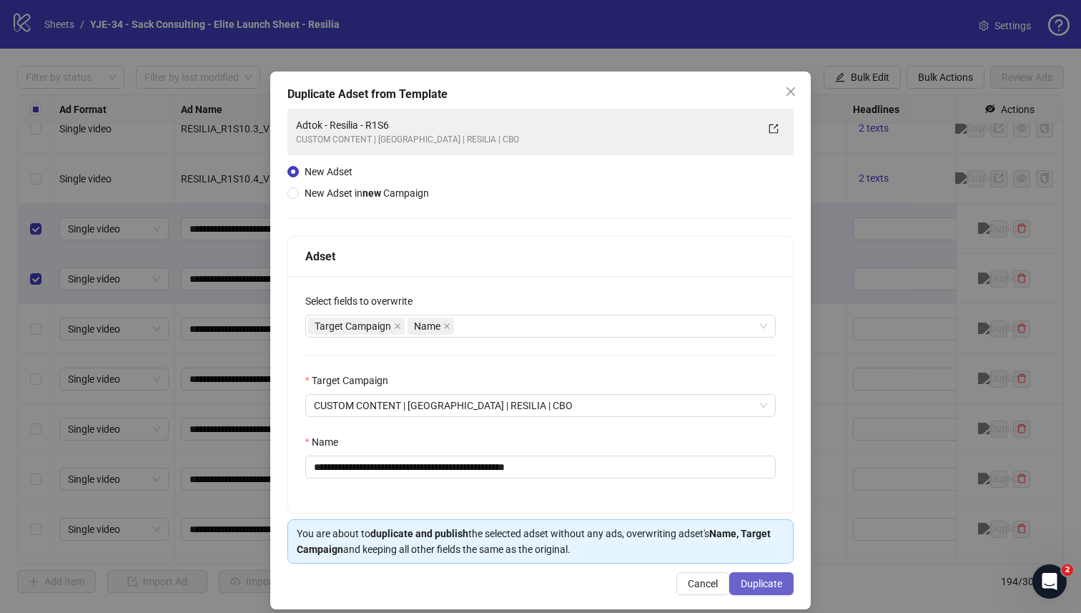
click at [757, 586] on span "Duplicate" at bounding box center [761, 583] width 41 height 11
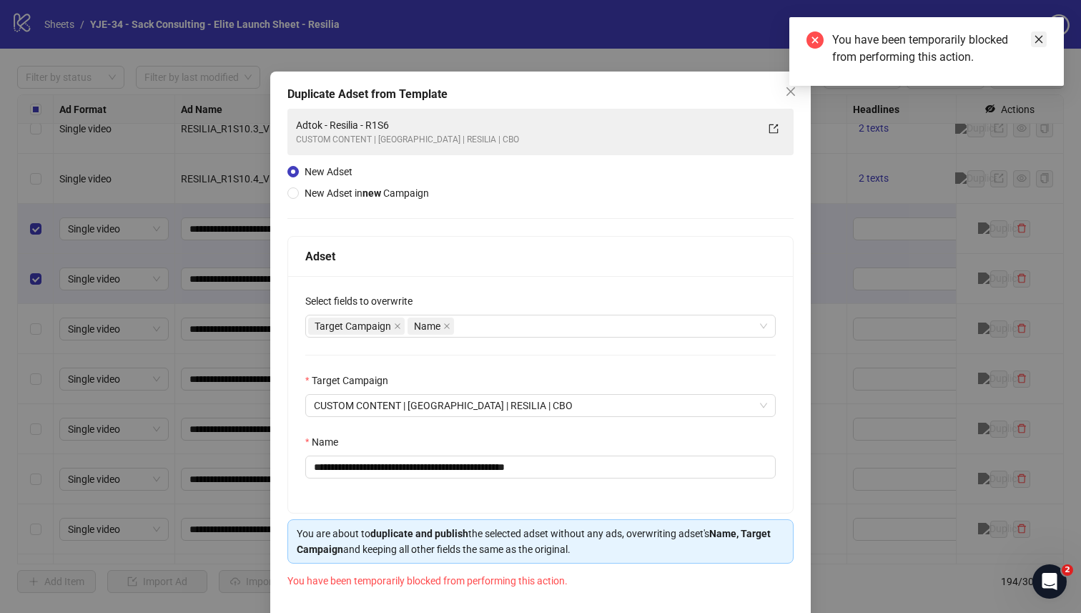
click at [1040, 44] on icon "close" at bounding box center [1039, 39] width 10 height 10
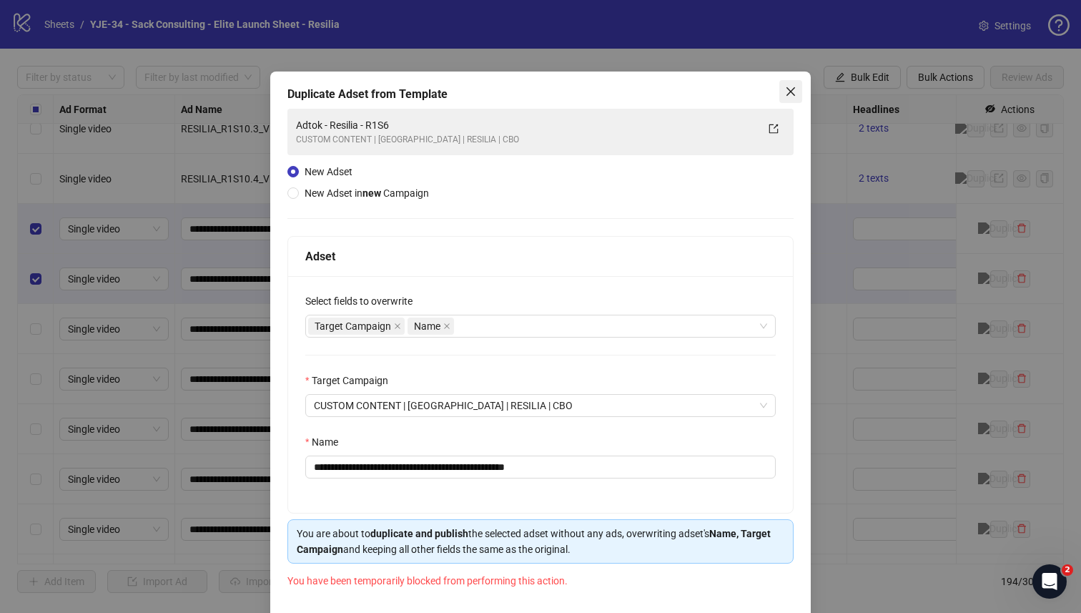
click at [797, 95] on span "Close" at bounding box center [790, 91] width 23 height 11
